Goal: Book appointment/travel/reservation

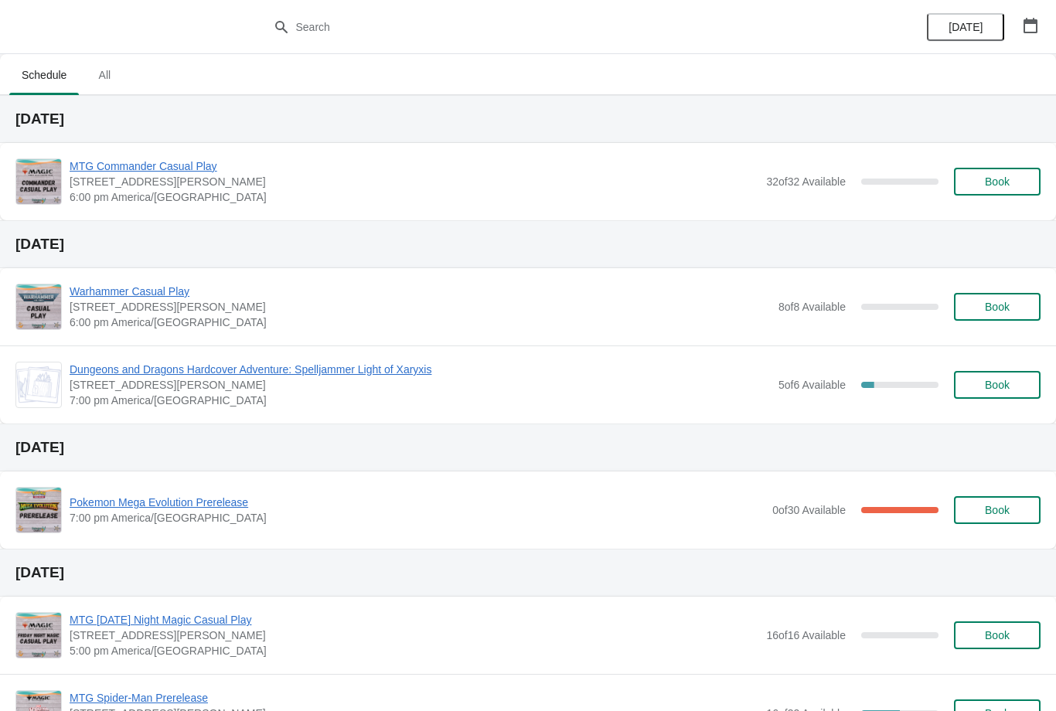
click at [1003, 182] on span "Book" at bounding box center [997, 181] width 25 height 12
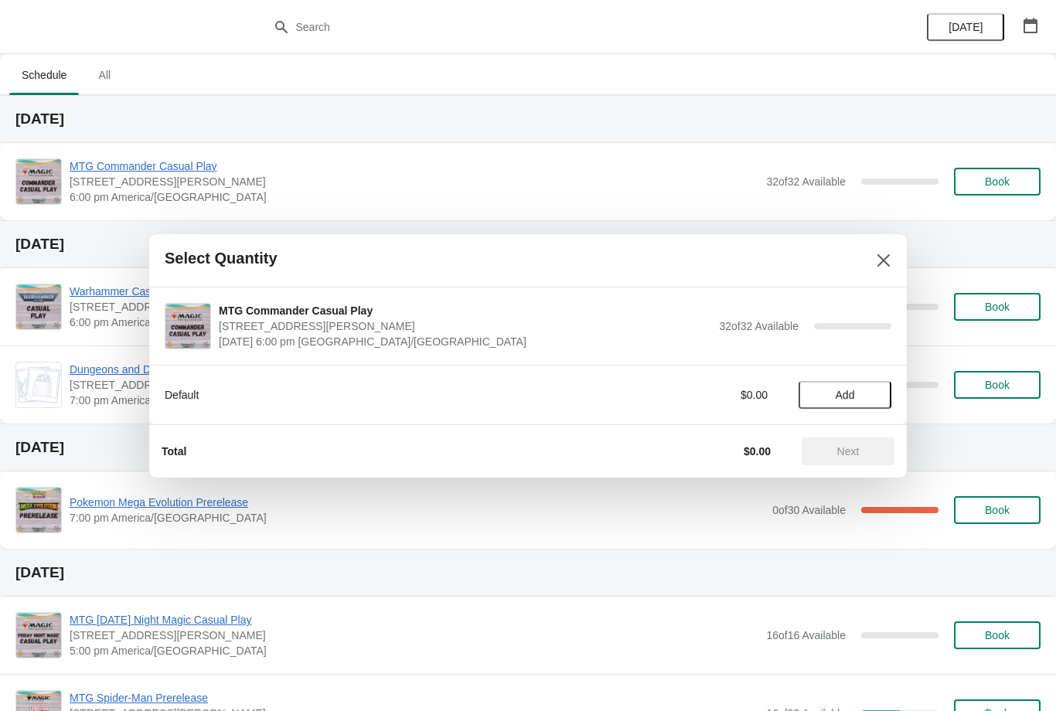
click at [838, 386] on button "Add" at bounding box center [845, 395] width 93 height 28
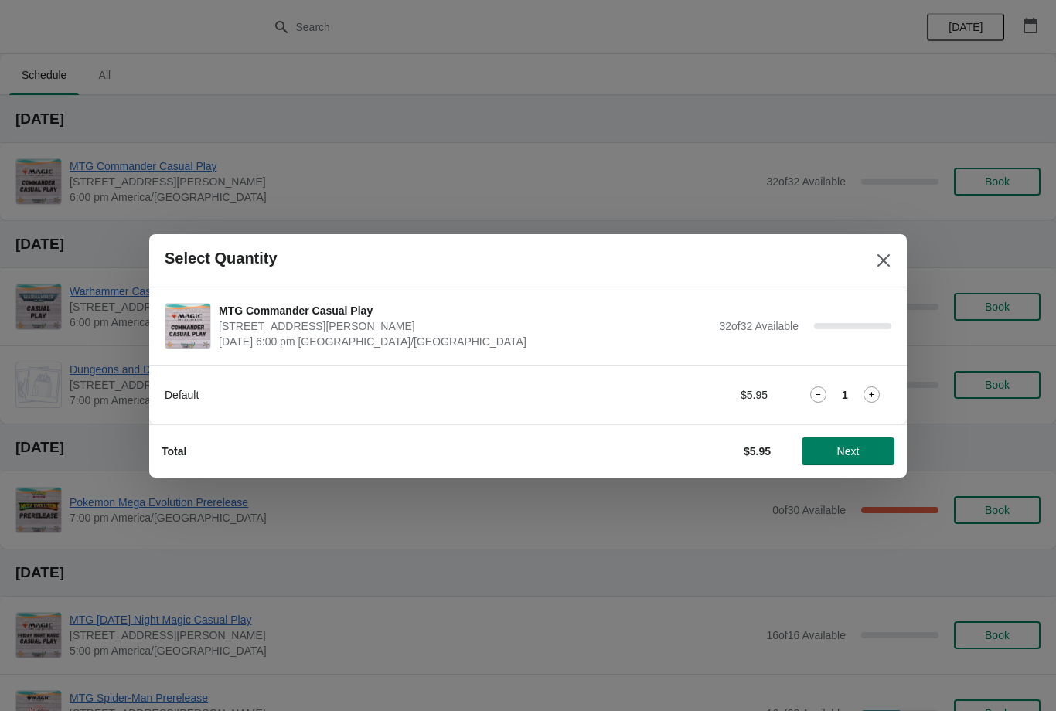
click at [861, 445] on span "Next" at bounding box center [848, 451] width 68 height 12
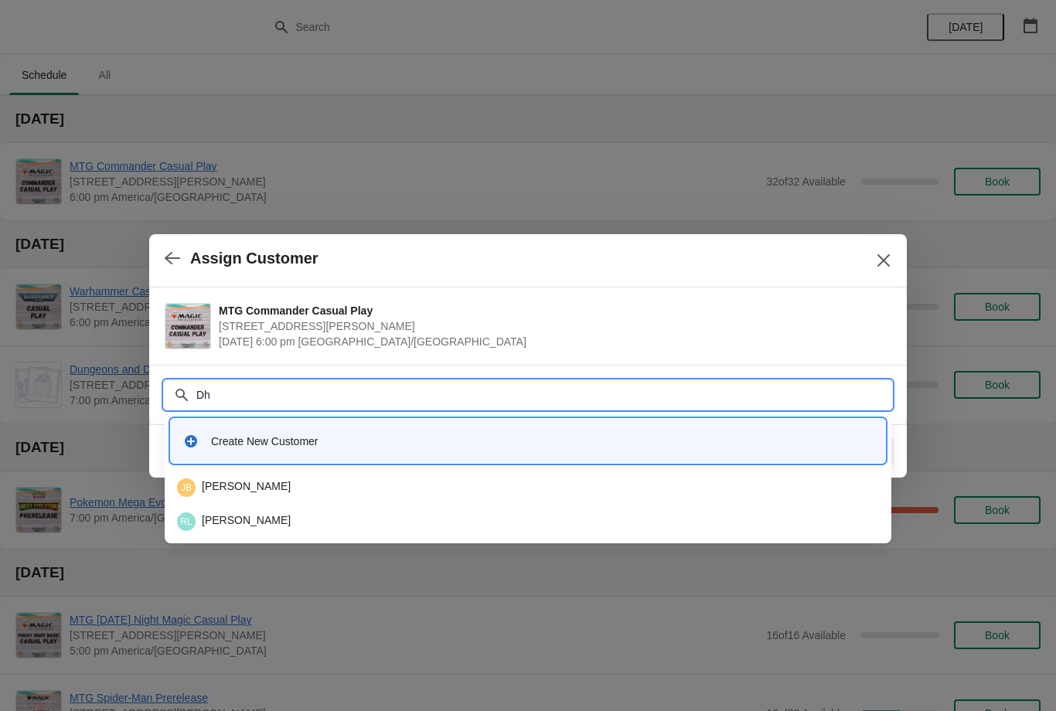
type input "D"
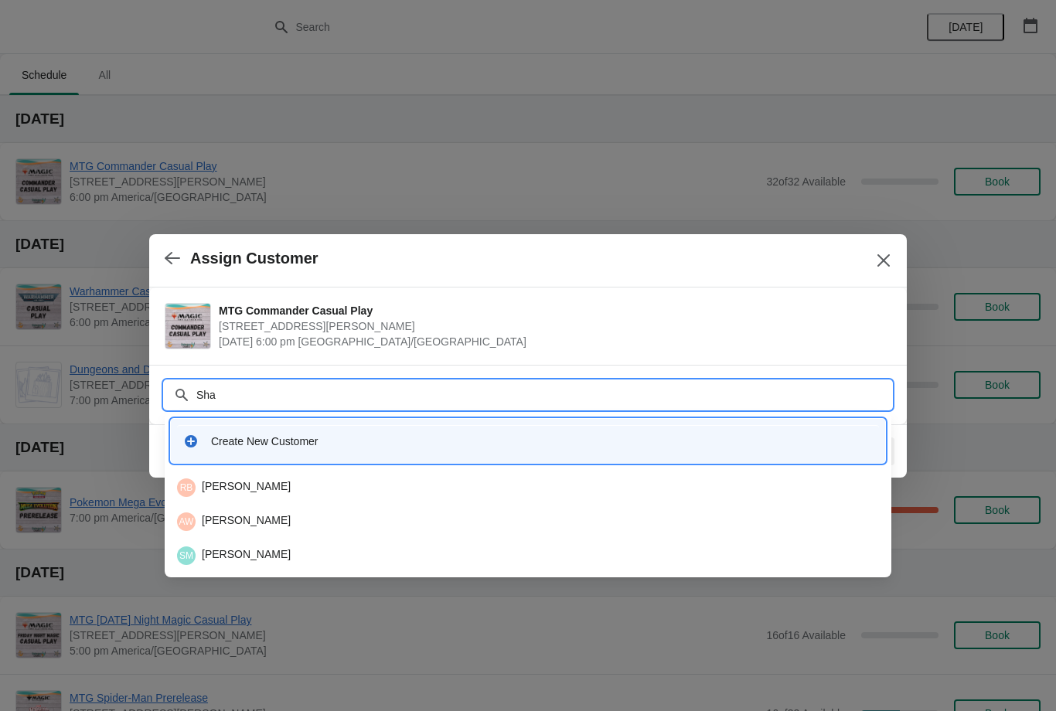
type input "Shaw"
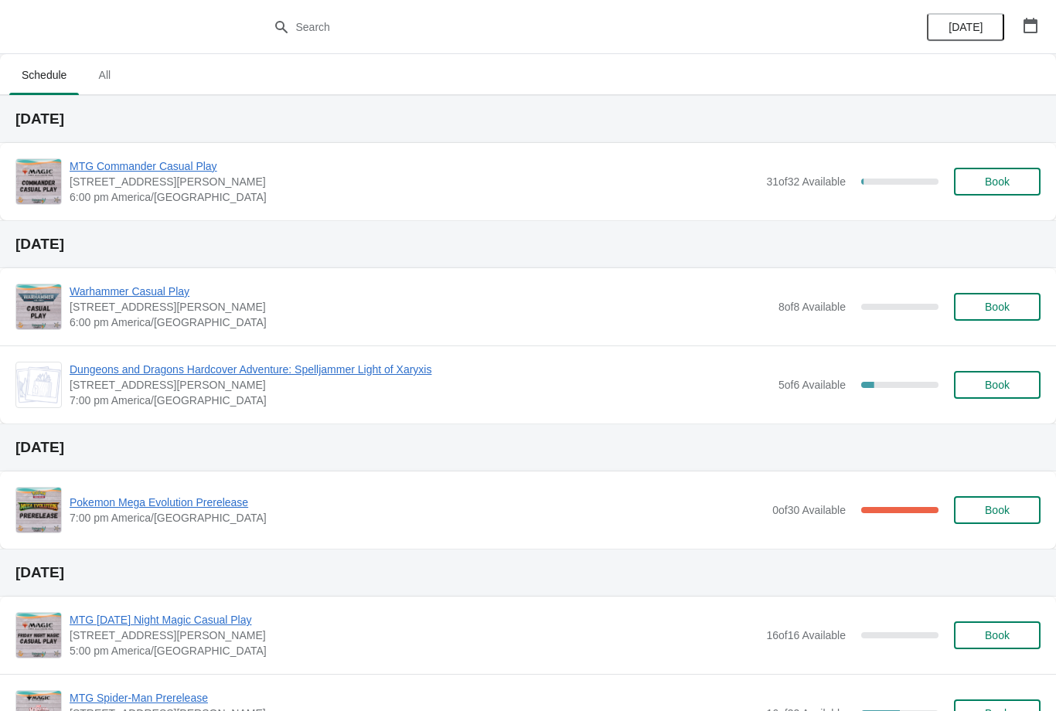
click at [1004, 186] on span "Book" at bounding box center [997, 181] width 25 height 12
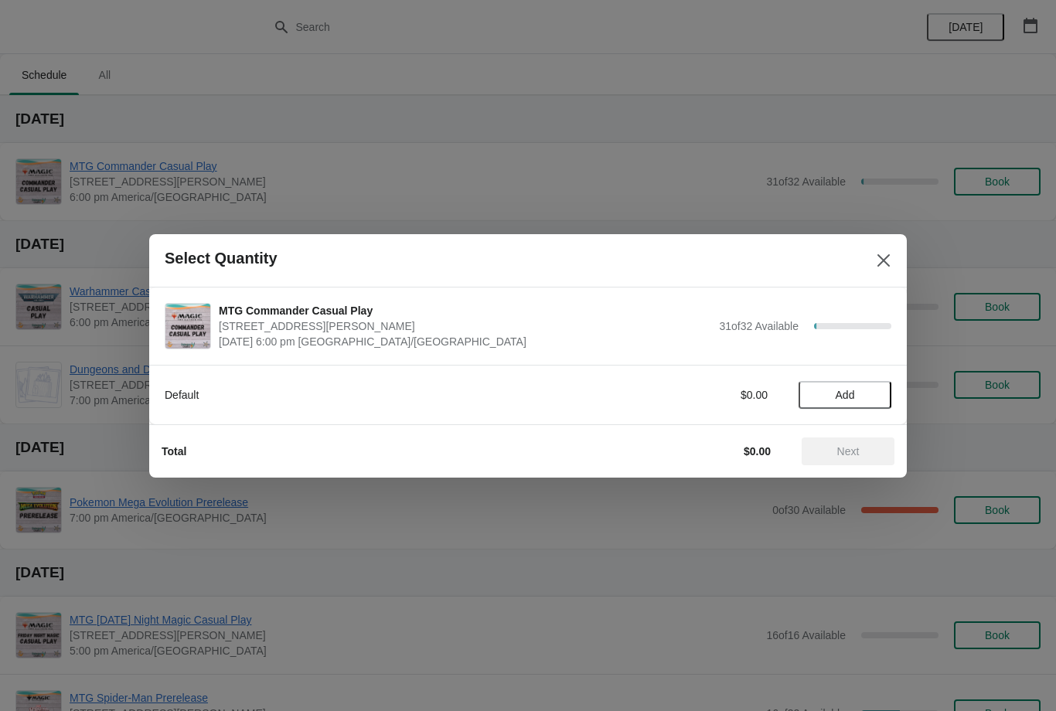
click at [856, 400] on span "Add" at bounding box center [844, 395] width 65 height 12
click at [876, 400] on icon at bounding box center [872, 395] width 16 height 16
click at [870, 455] on span "Next" at bounding box center [848, 451] width 68 height 12
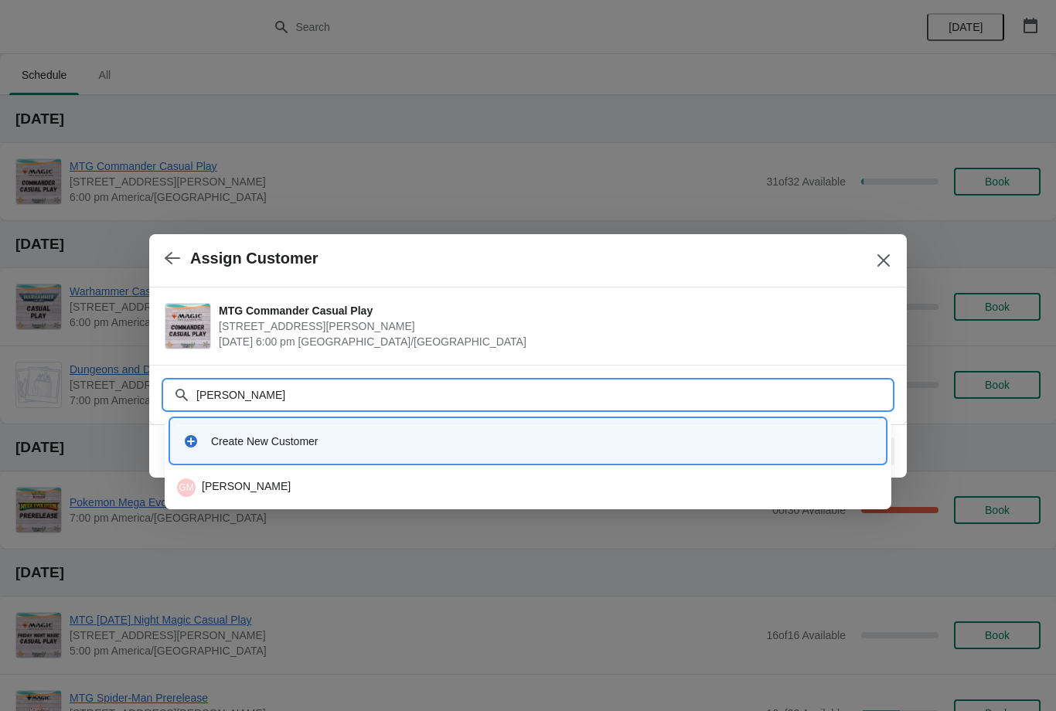
type input "Gunther"
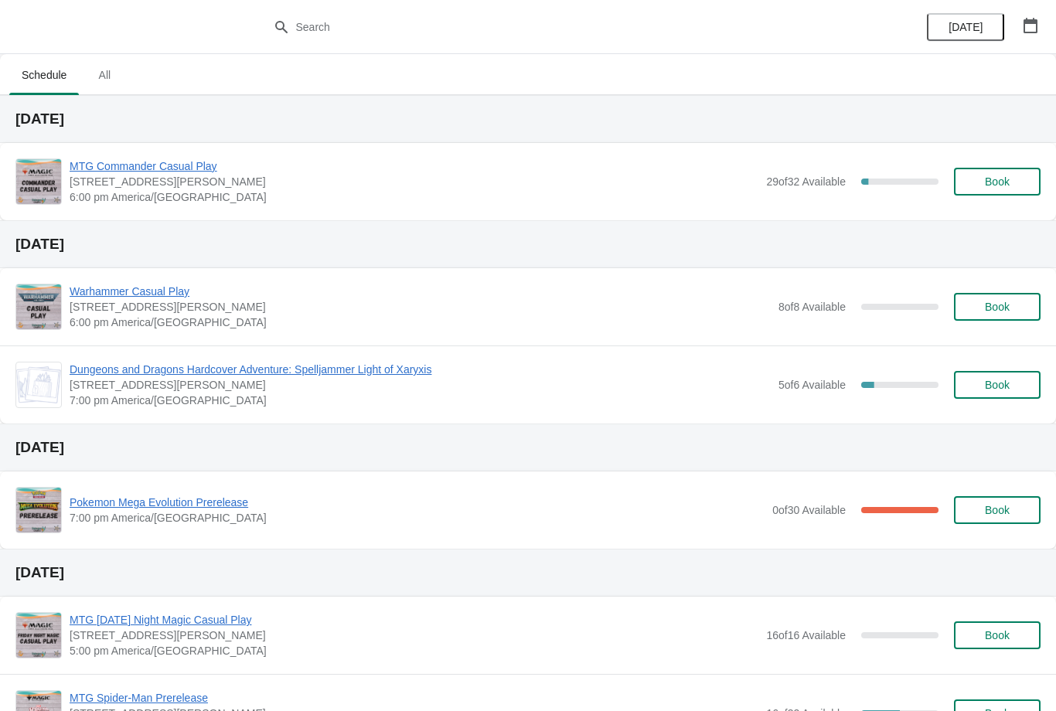
click at [1013, 181] on span "Book" at bounding box center [997, 181] width 59 height 12
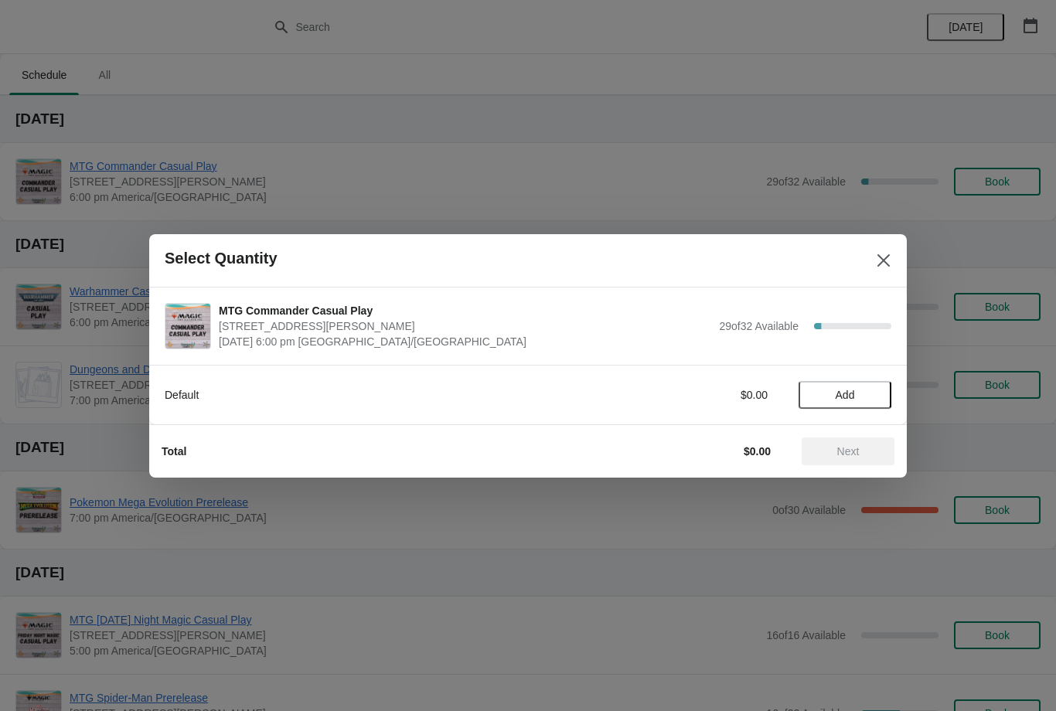
click at [836, 404] on button "Add" at bounding box center [845, 395] width 93 height 28
click at [870, 459] on button "Next" at bounding box center [848, 452] width 93 height 28
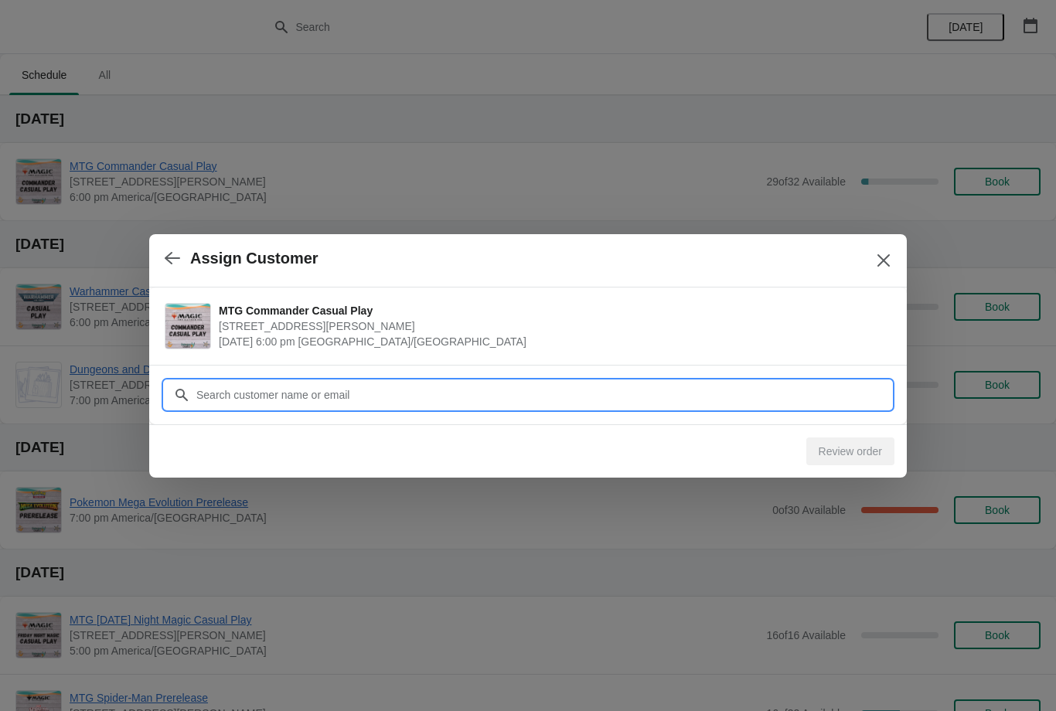
click at [609, 396] on input "Customer" at bounding box center [544, 395] width 696 height 28
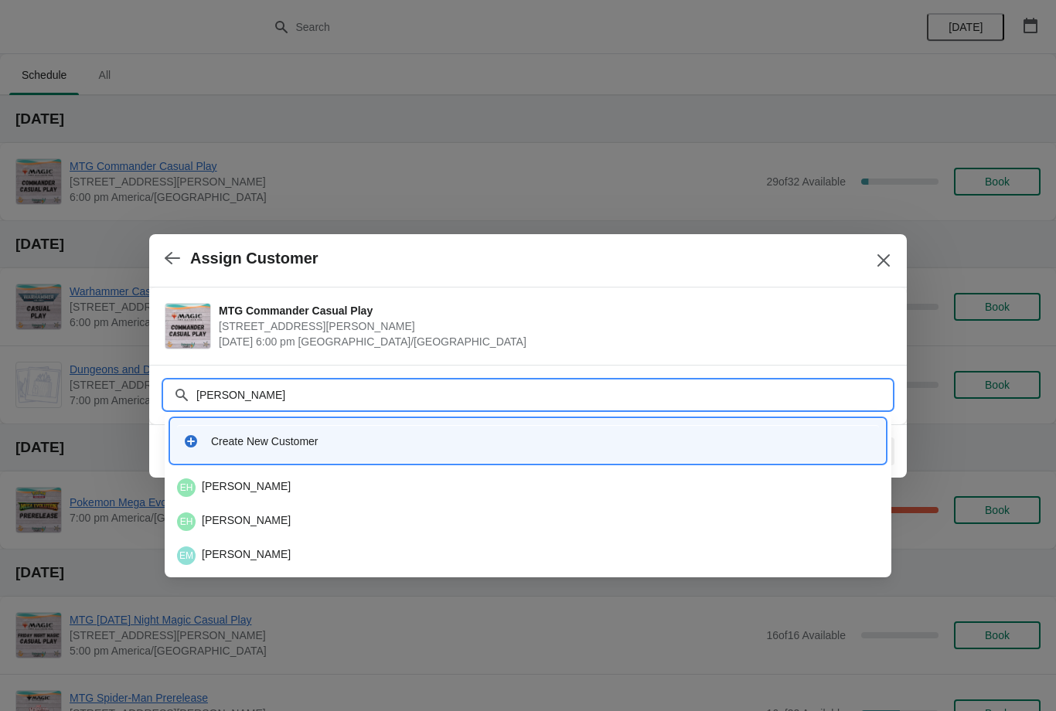
click at [292, 377] on div "Customer Ethan" at bounding box center [528, 387] width 727 height 43
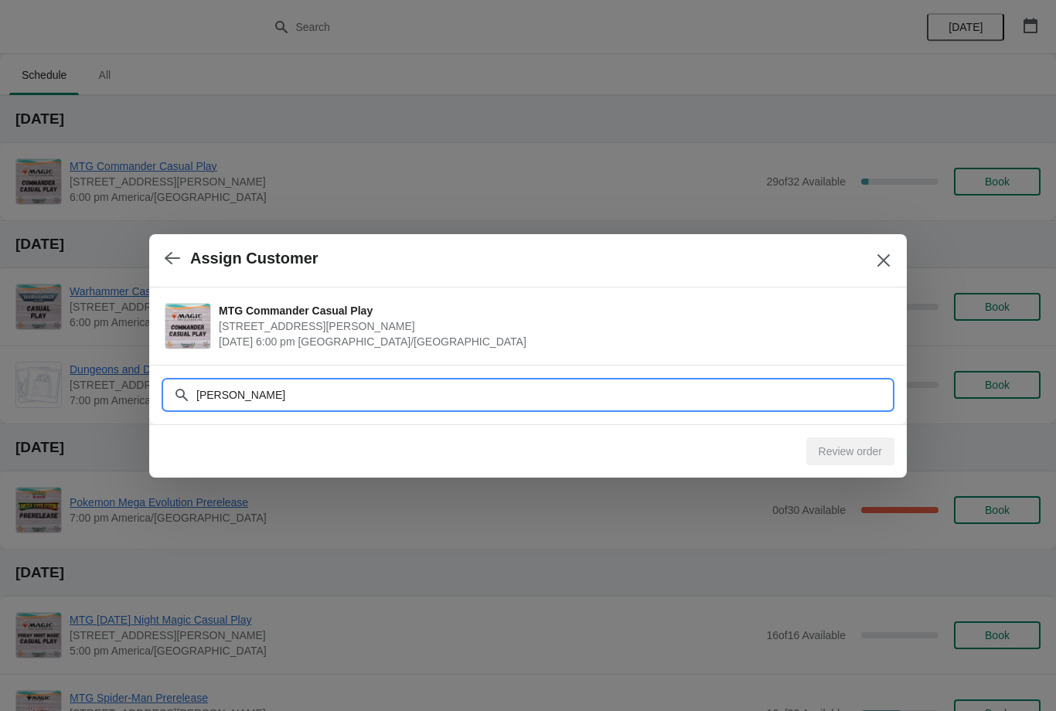
click at [278, 394] on input "[PERSON_NAME]" at bounding box center [544, 395] width 696 height 28
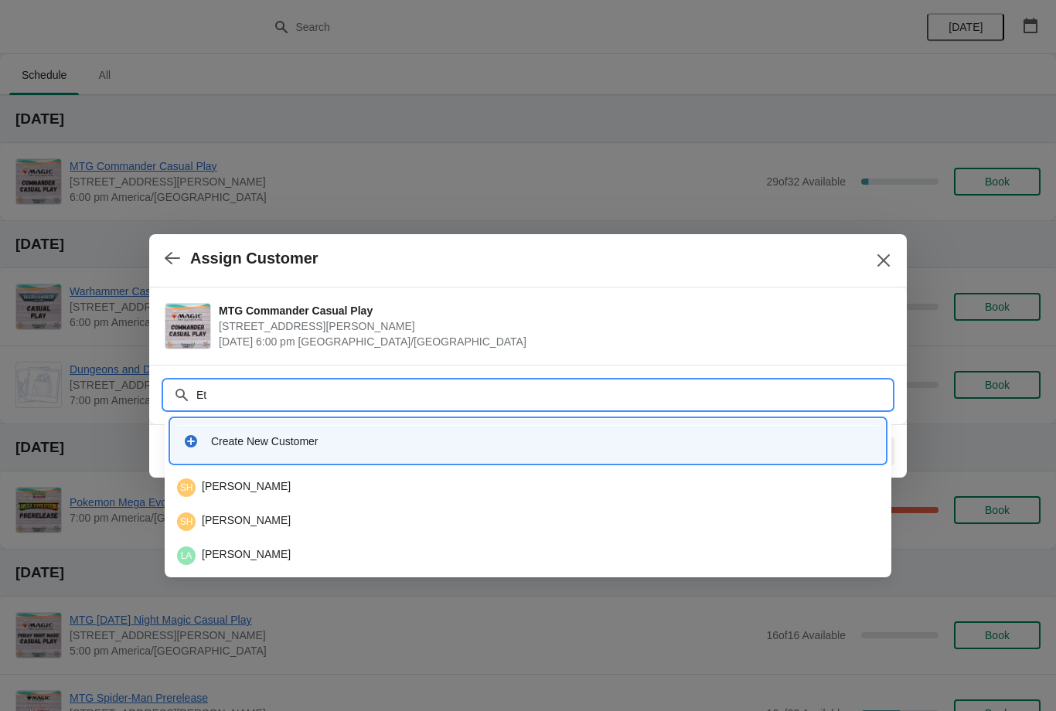
type input "E"
click at [457, 398] on input "Cole" at bounding box center [544, 395] width 696 height 28
type input "C"
type input "Ethanc"
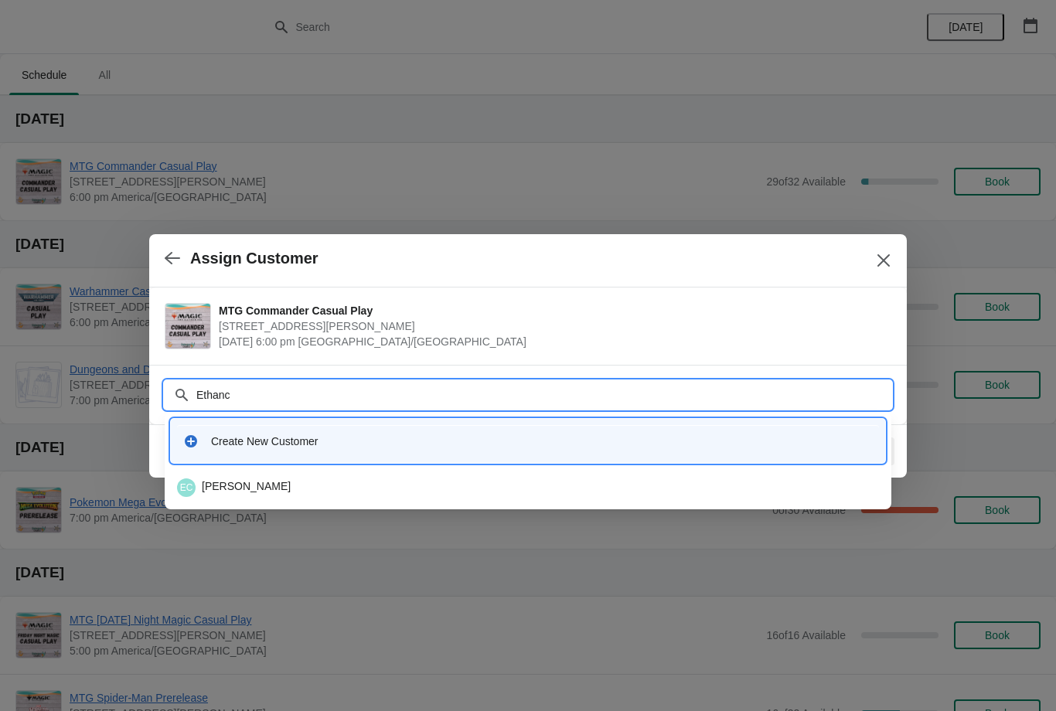
click at [264, 492] on div "EC Ethan Cole" at bounding box center [528, 488] width 702 height 19
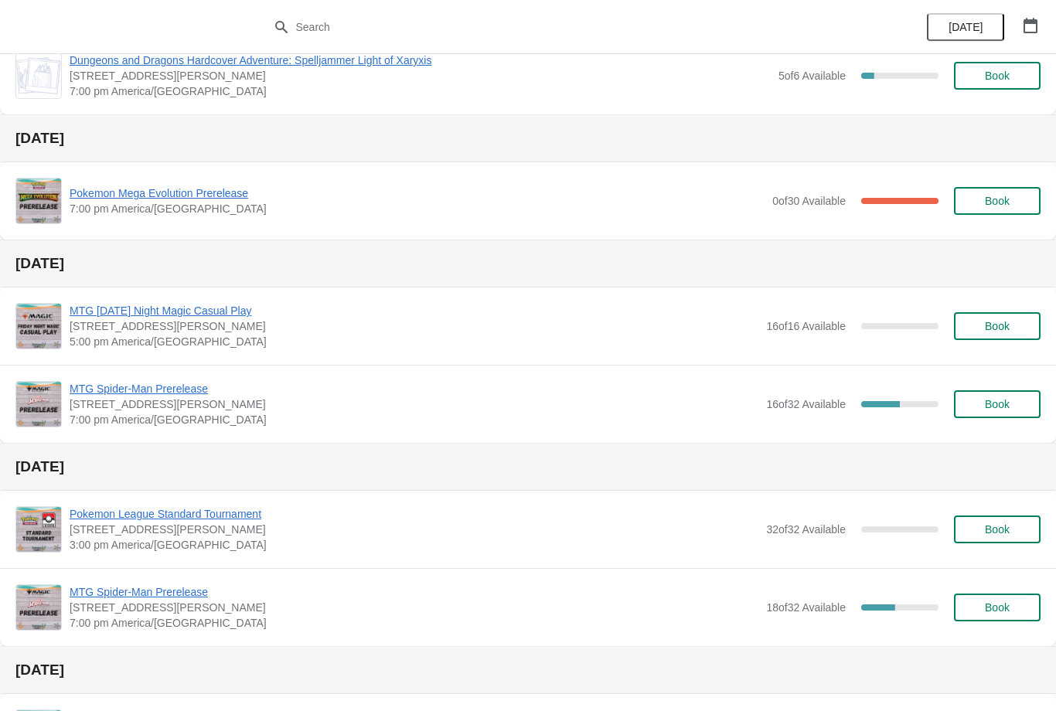
scroll to position [308, 0]
click at [178, 382] on span "MTG Spider-Man Prerelease" at bounding box center [414, 389] width 689 height 15
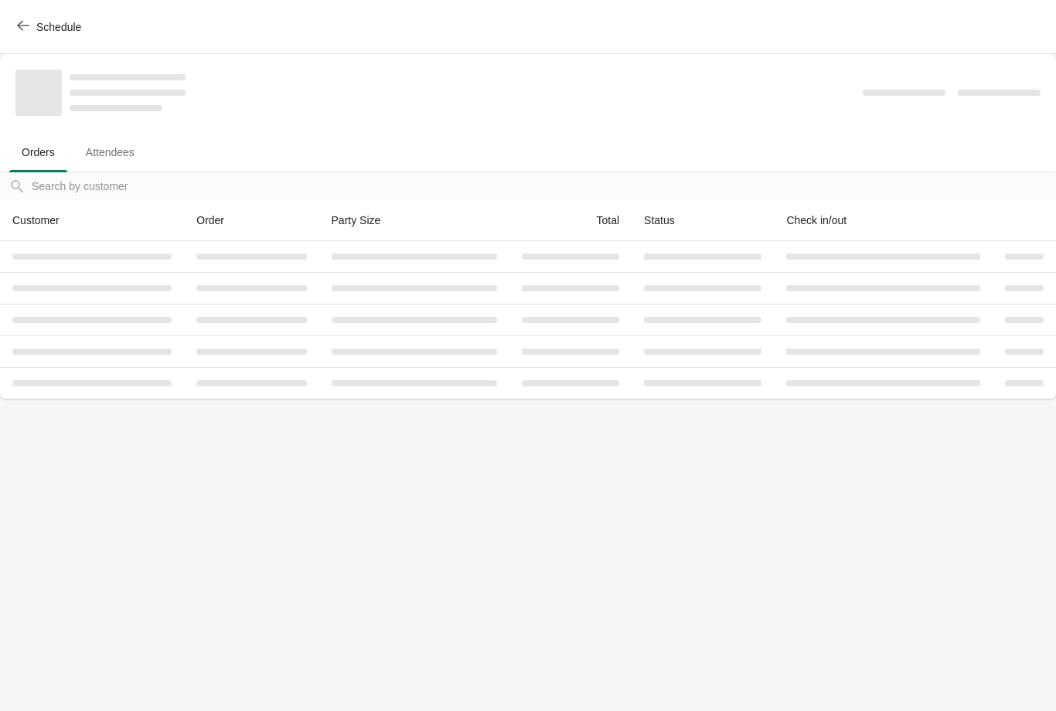
scroll to position [0, 0]
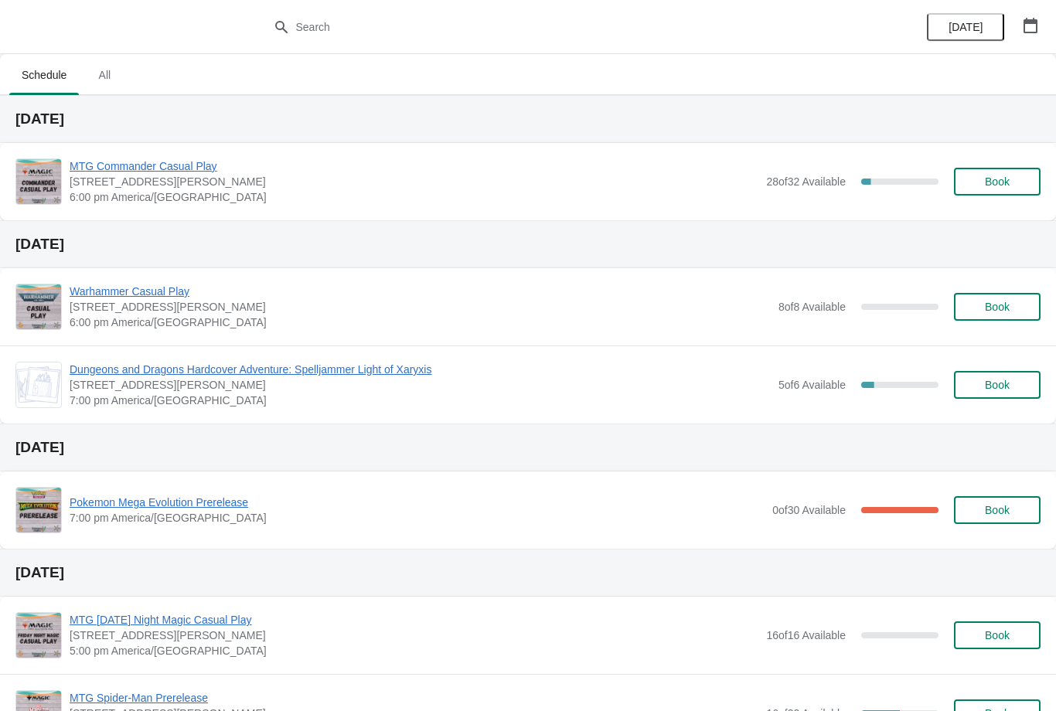
click at [1007, 178] on span "Book" at bounding box center [997, 181] width 25 height 12
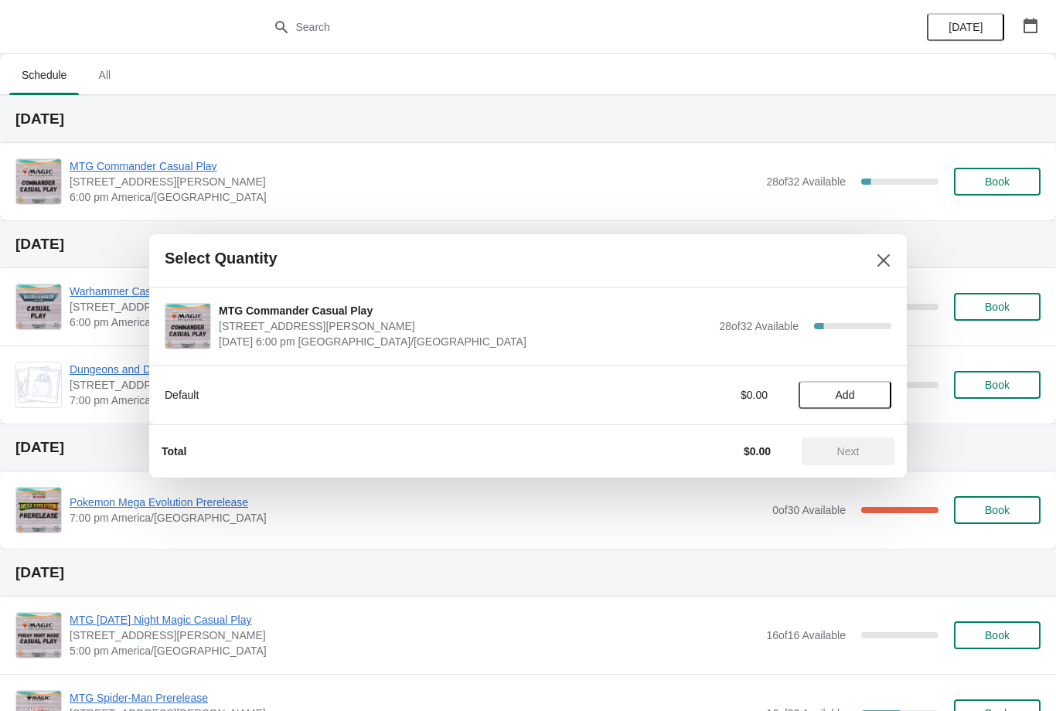
click at [850, 383] on button "Add" at bounding box center [845, 395] width 93 height 28
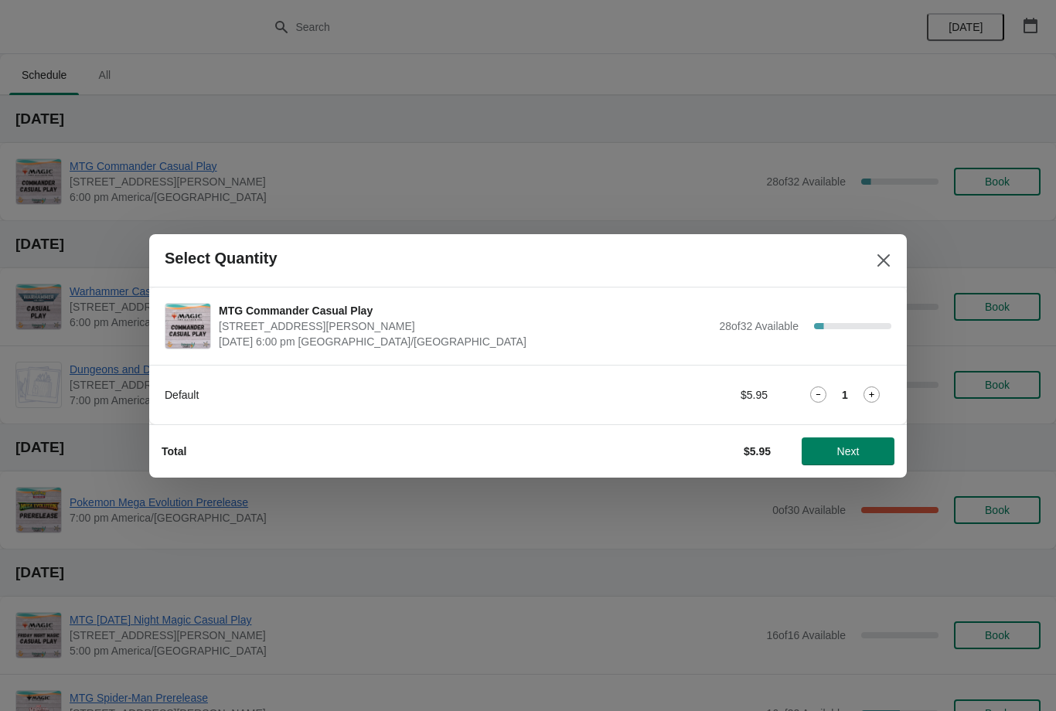
click at [846, 463] on button "Next" at bounding box center [848, 452] width 93 height 28
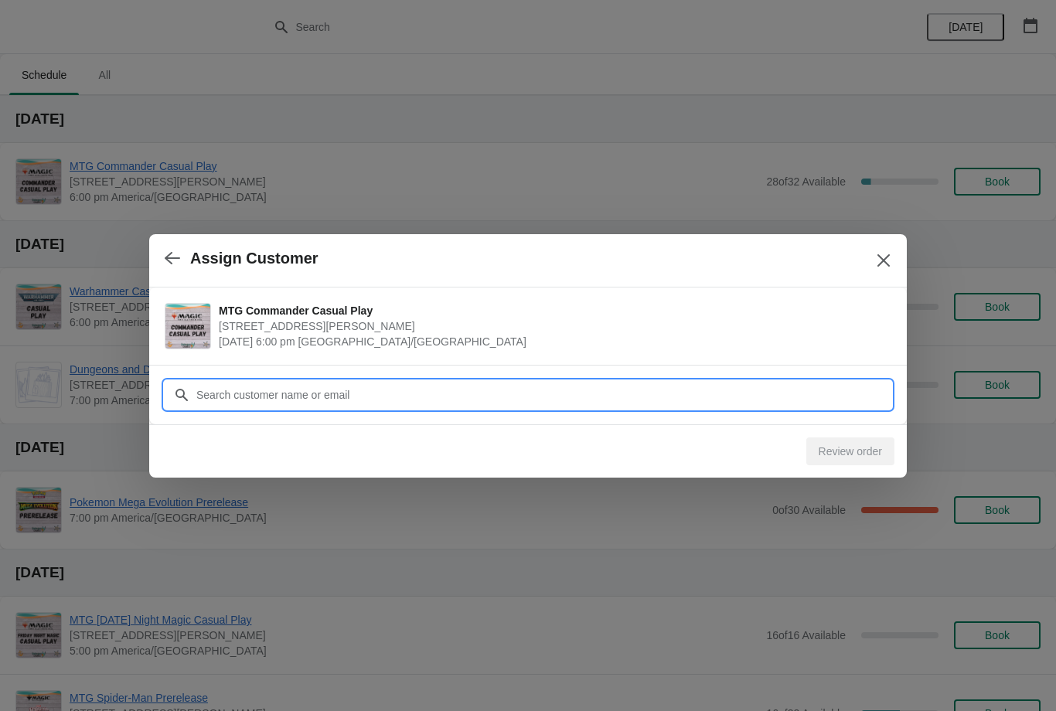
click at [802, 396] on input "Customer" at bounding box center [544, 395] width 696 height 28
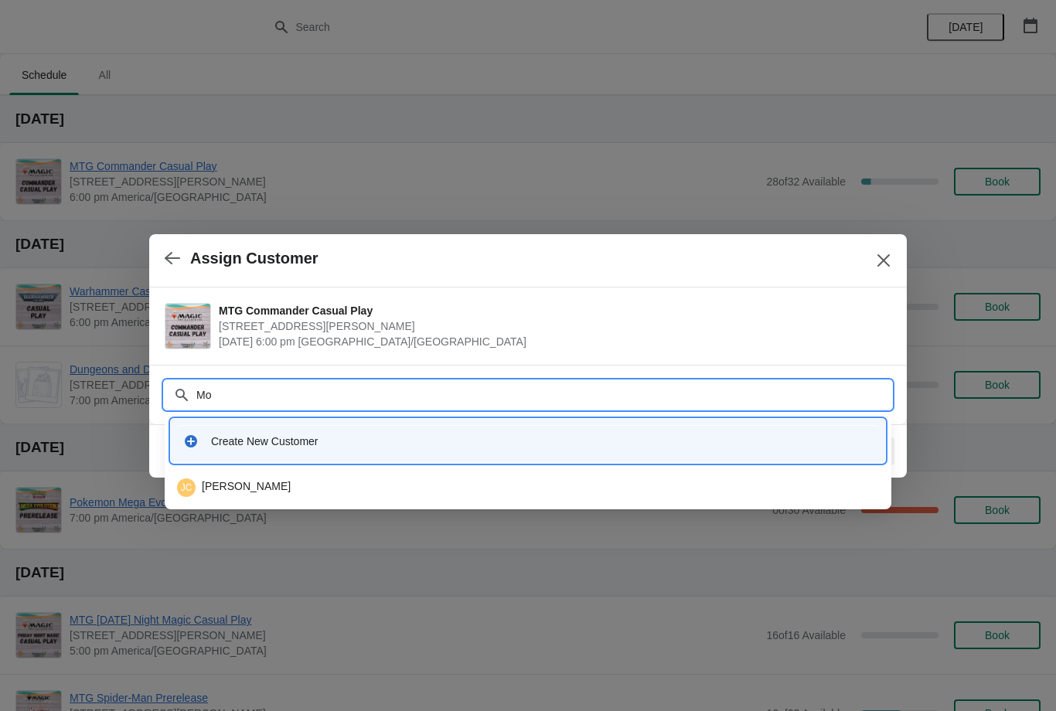
type input "M"
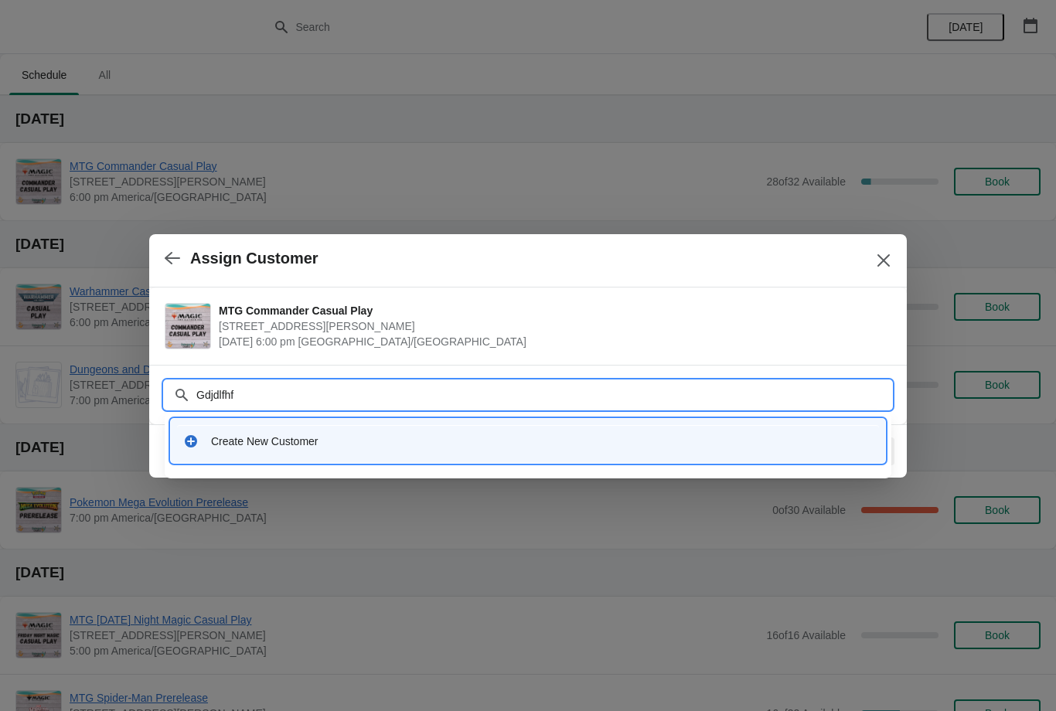
type input "Gdjdlfh"
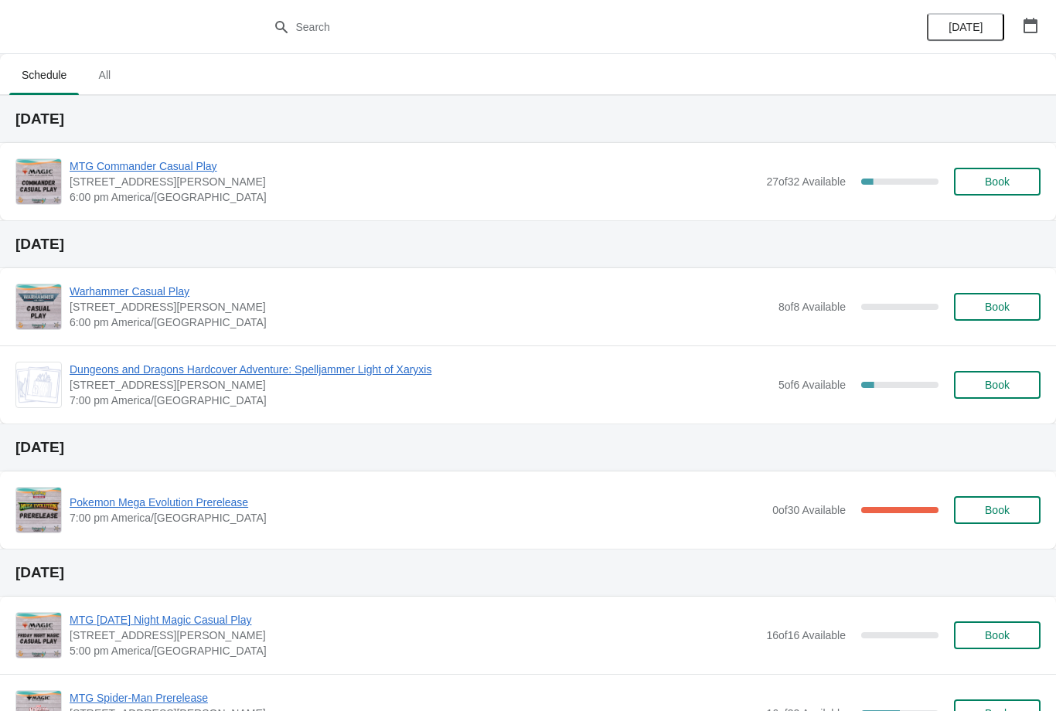
click at [1028, 189] on button "Book" at bounding box center [997, 182] width 87 height 28
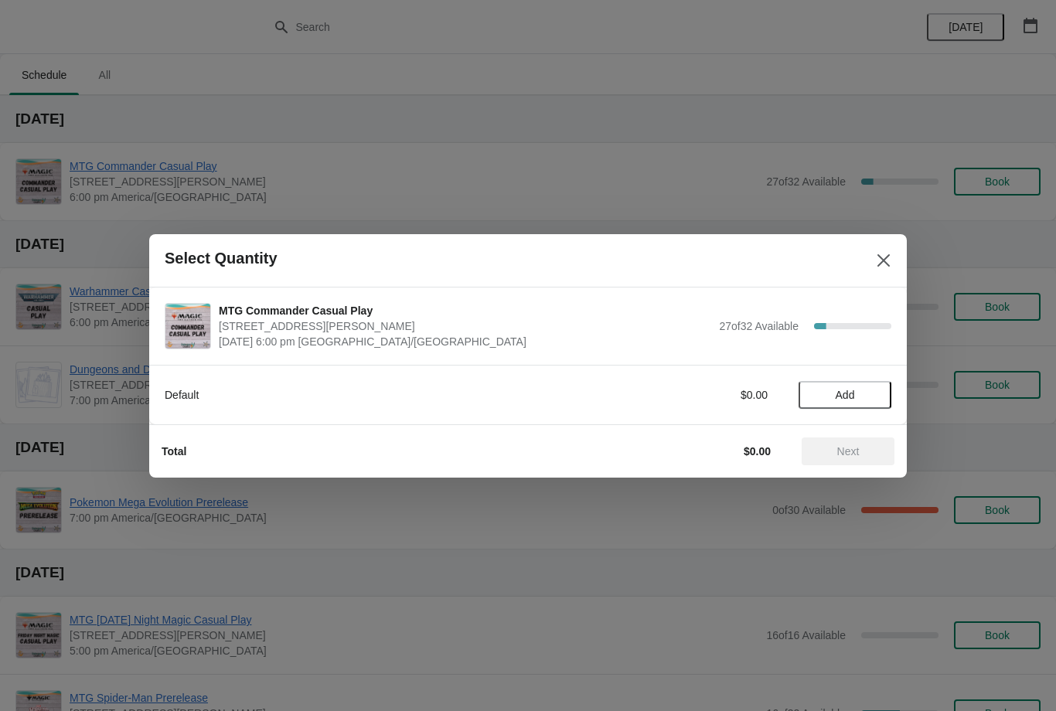
click at [855, 394] on span "Add" at bounding box center [845, 395] width 19 height 12
click at [853, 445] on span "Next" at bounding box center [848, 451] width 22 height 12
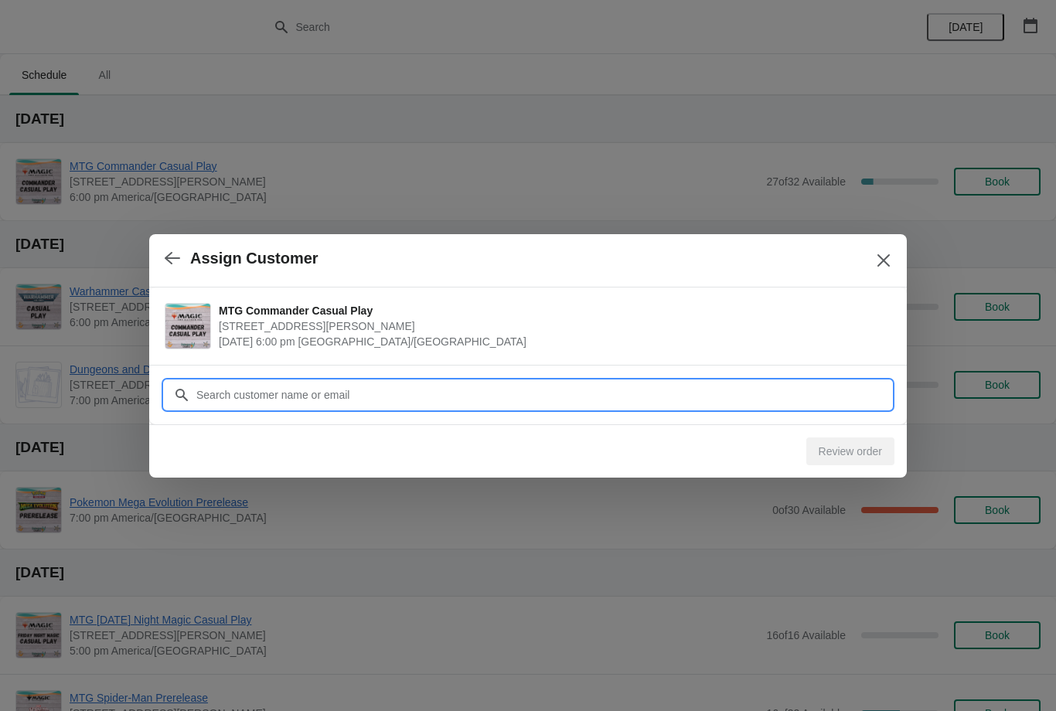
click at [844, 392] on input "Customer" at bounding box center [544, 395] width 696 height 28
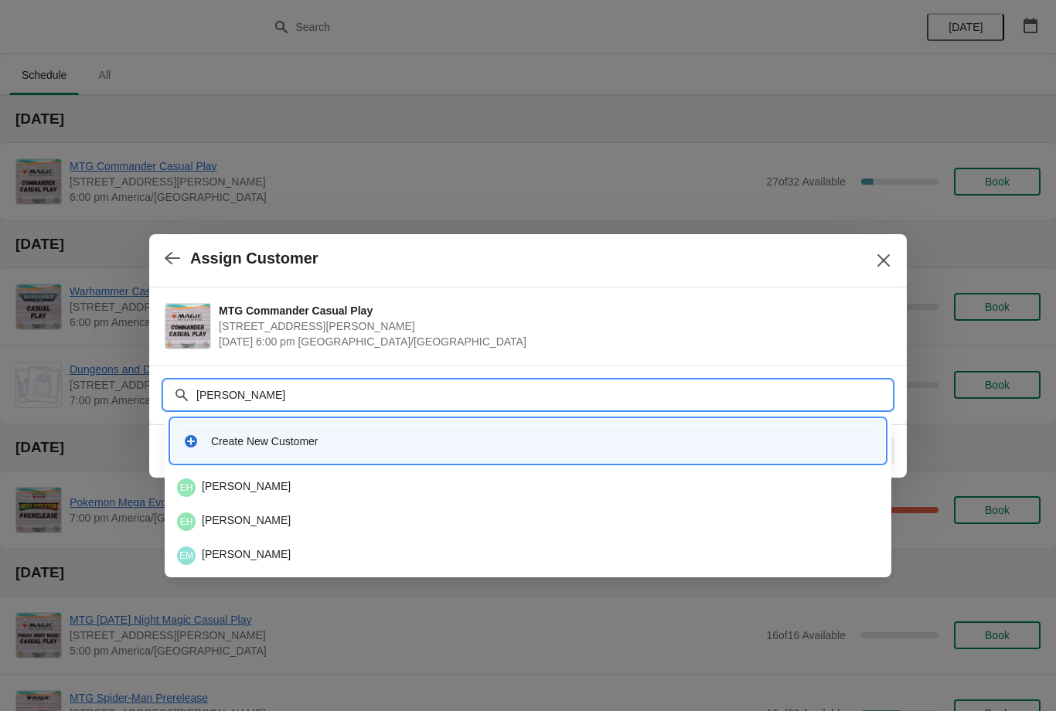
type input "Ethan"
click at [342, 494] on div "EH Ethan Hughes" at bounding box center [528, 488] width 702 height 19
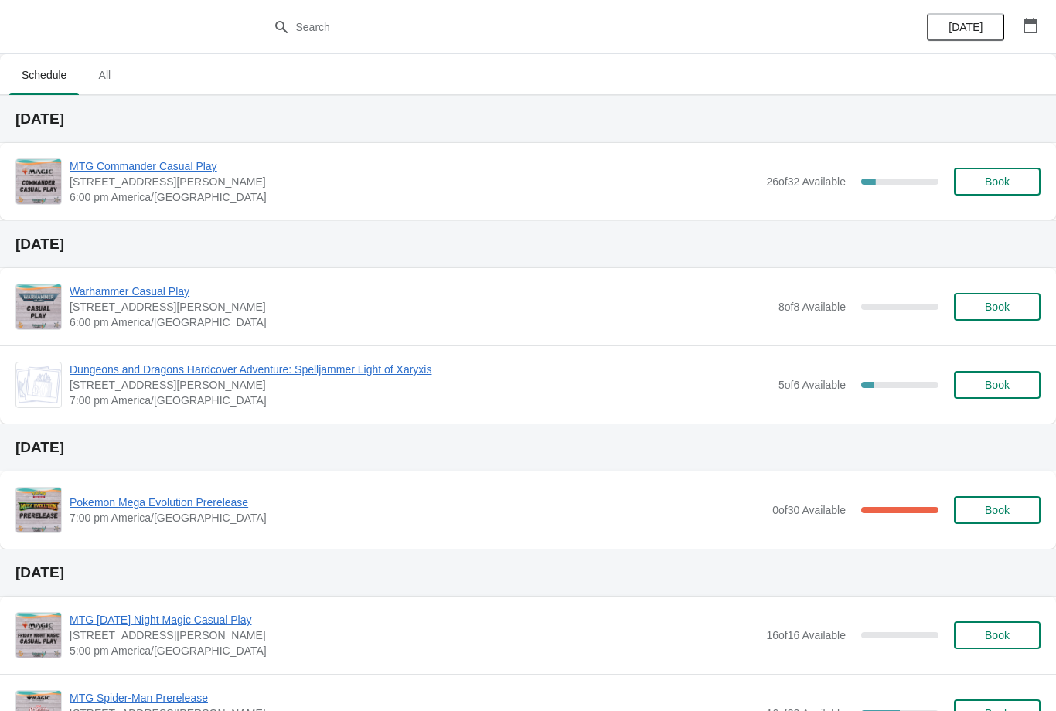
click at [1031, 25] on icon "button" at bounding box center [1030, 25] width 15 height 15
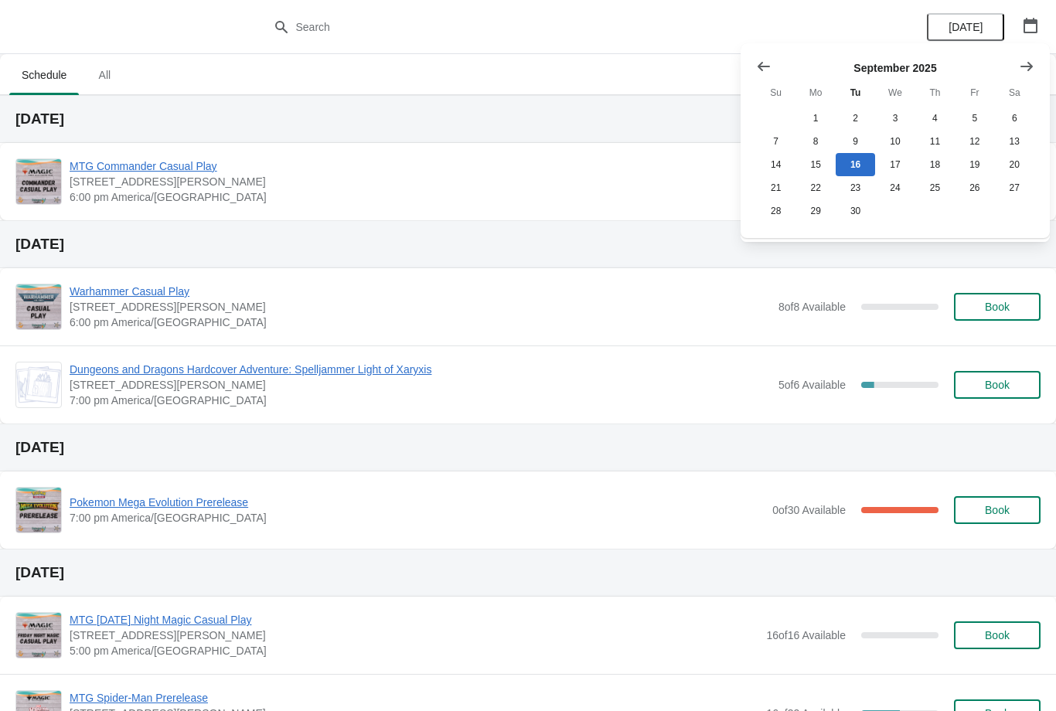
click at [1034, 62] on icon "Show next month, October 2025" at bounding box center [1026, 66] width 15 height 15
click at [1030, 60] on icon "Show next month, November 2025" at bounding box center [1026, 66] width 15 height 15
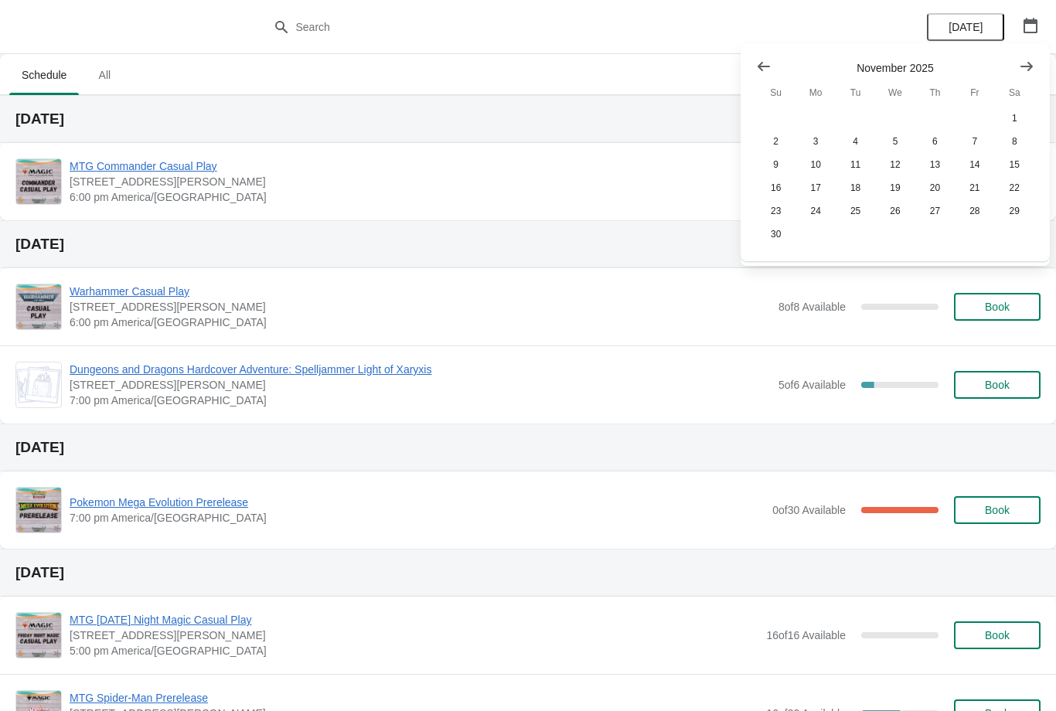
click at [765, 63] on icon "Show previous month, October 2025" at bounding box center [763, 66] width 15 height 15
